Goal: Information Seeking & Learning: Learn about a topic

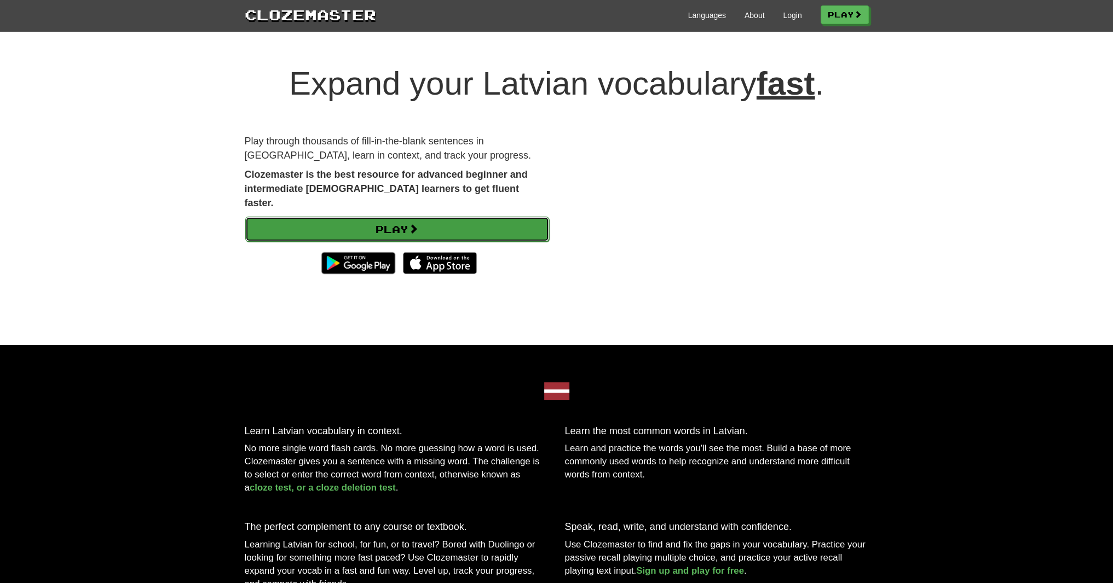
click at [384, 217] on link "Play" at bounding box center [397, 229] width 304 height 25
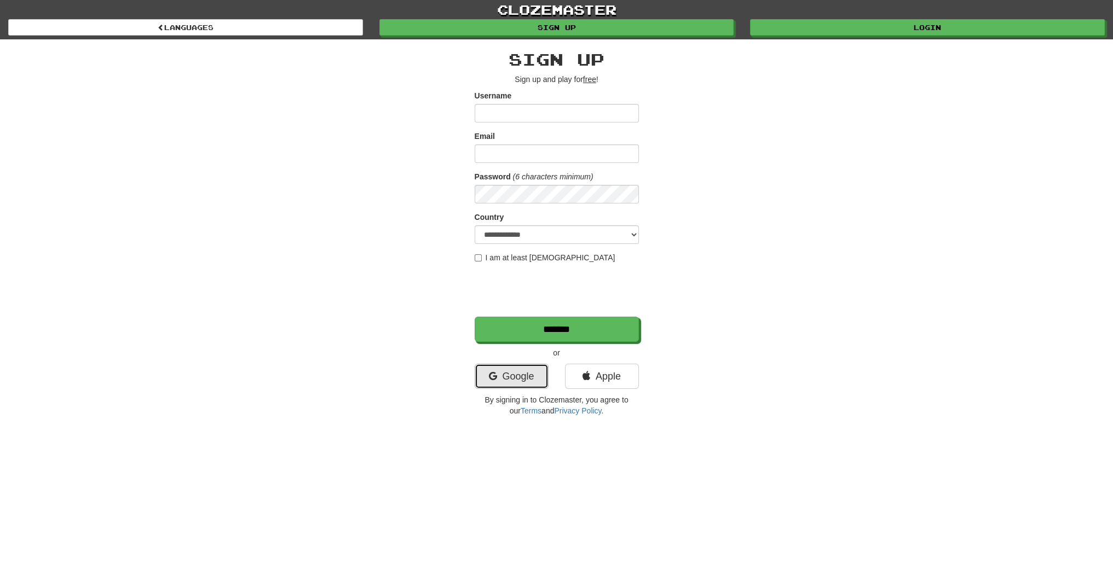
click at [530, 373] on link "Google" at bounding box center [512, 376] width 74 height 25
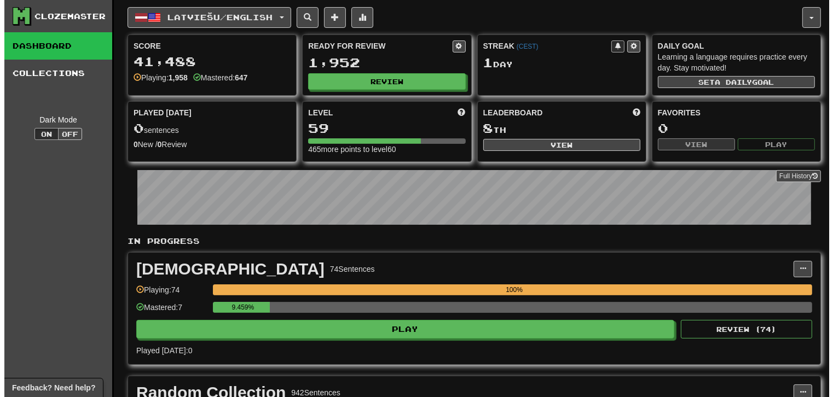
scroll to position [164, 0]
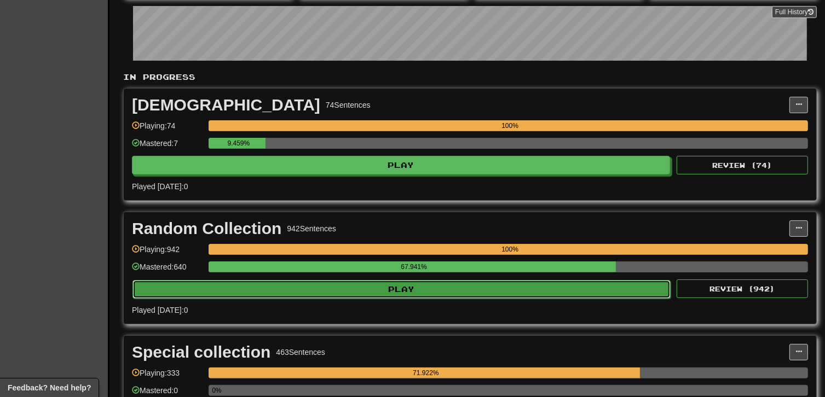
click at [382, 285] on button "Play" at bounding box center [401, 289] width 538 height 19
select select "***"
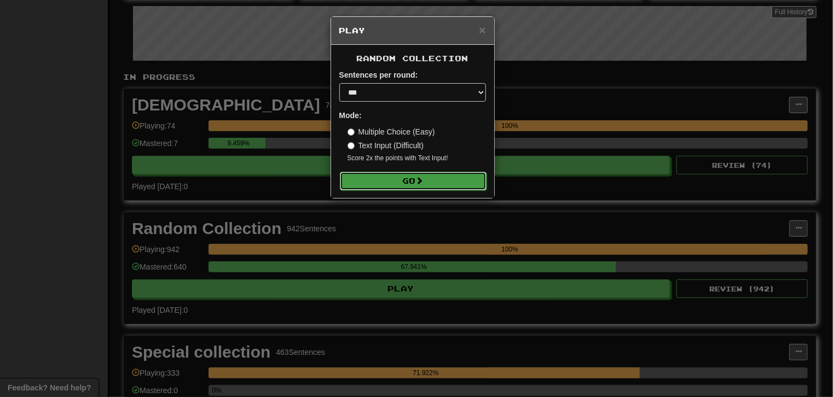
click at [404, 176] on button "Go" at bounding box center [413, 181] width 147 height 19
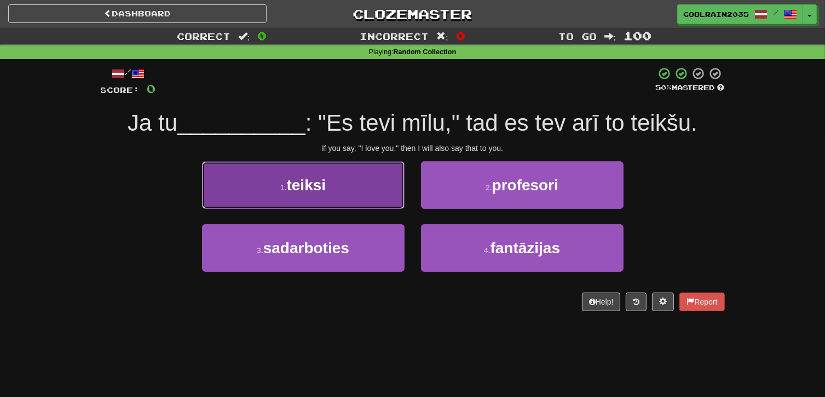
click at [367, 196] on button "1 . teiksi" at bounding box center [303, 185] width 203 height 48
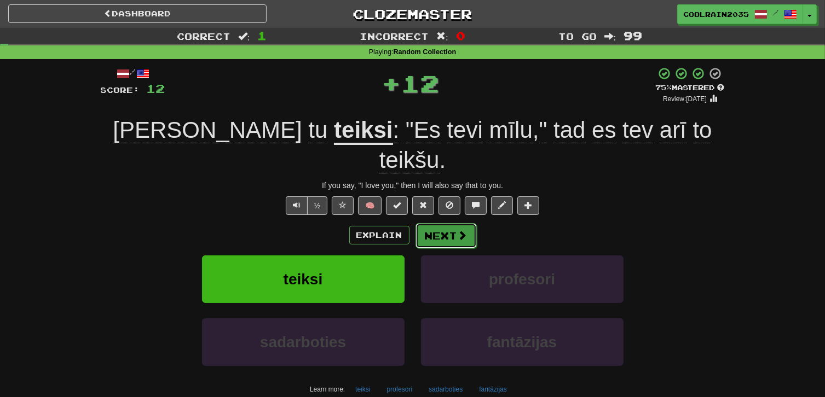
click at [453, 223] on button "Next" at bounding box center [445, 235] width 61 height 25
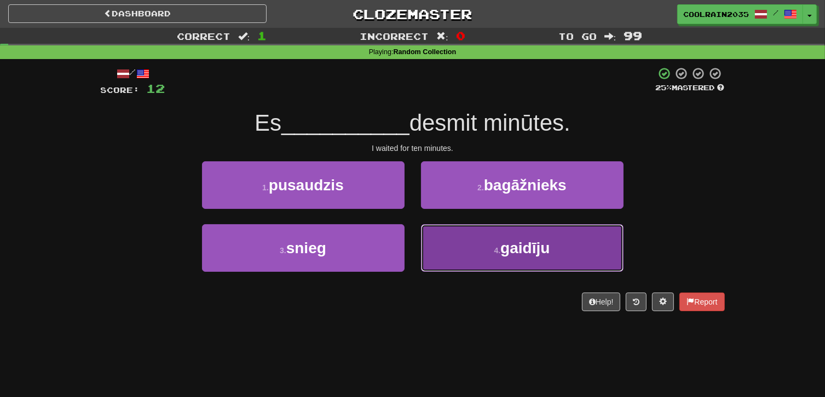
click at [455, 246] on button "4 . gaidīju" at bounding box center [522, 248] width 203 height 48
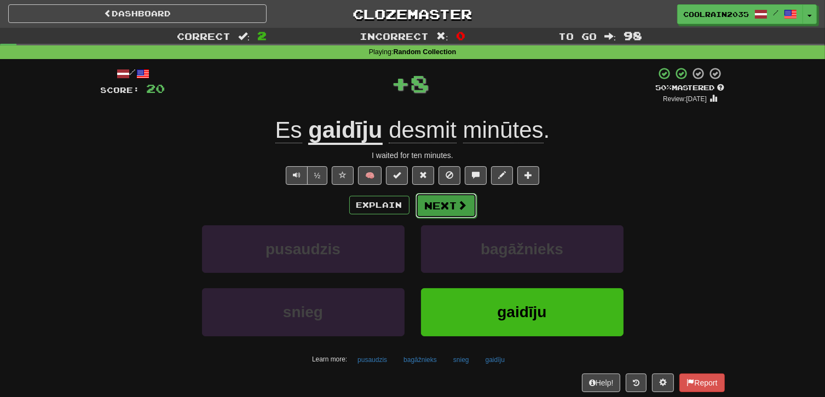
click at [458, 206] on span at bounding box center [463, 205] width 10 height 10
